Goal: Transaction & Acquisition: Purchase product/service

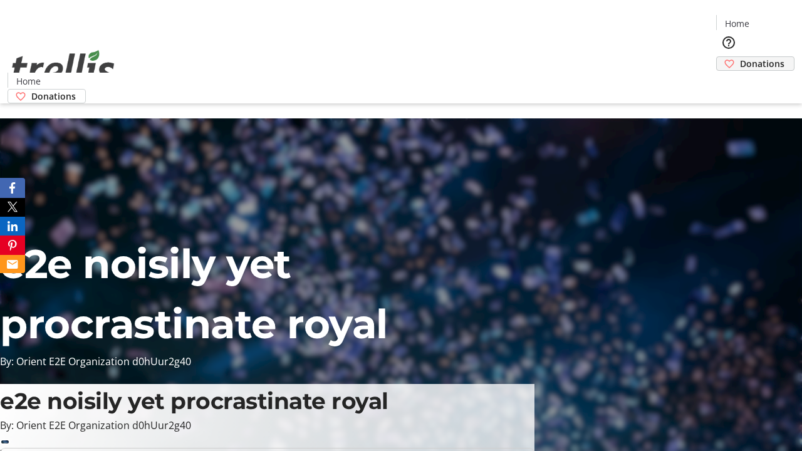
click at [740, 57] on span "Donations" at bounding box center [762, 63] width 44 height 13
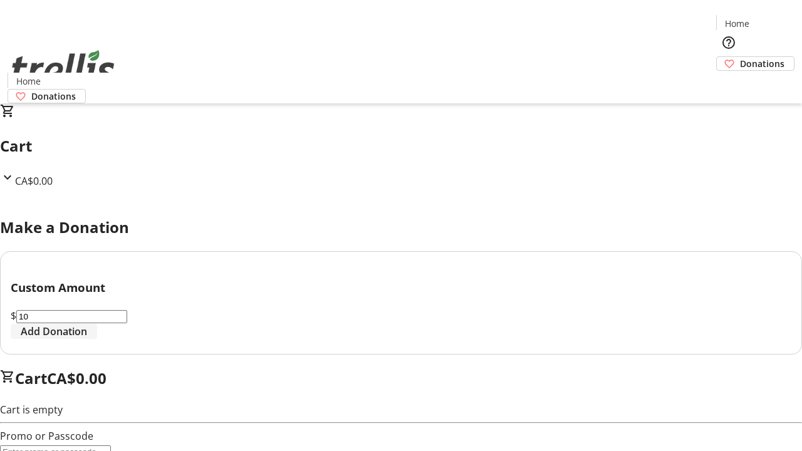
click at [87, 339] on span "Add Donation" at bounding box center [54, 331] width 66 height 15
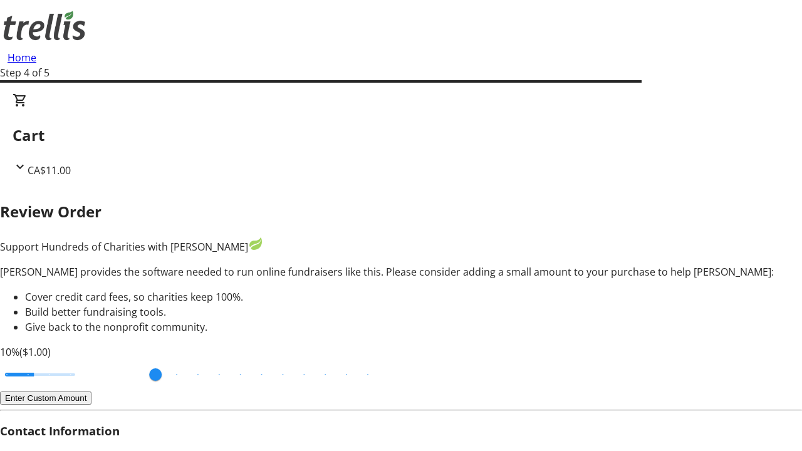
type input "3"
click at [85, 361] on input "Cover fees percentage" at bounding box center [40, 375] width 97 height 28
